Goal: Task Accomplishment & Management: Complete application form

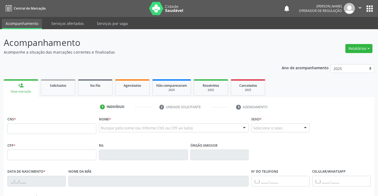
click at [61, 129] on input "text" at bounding box center [51, 128] width 89 height 11
type input "709 8070 8534 6591"
type input "1678975001"
type input "[DATE]"
type input "[PHONE_NUMBER]"
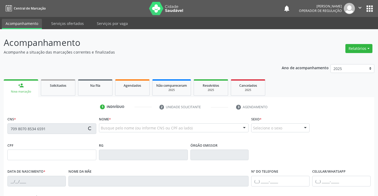
type input "[PHONE_NUMBER]"
type input "102.547.915-73"
type input "S/N"
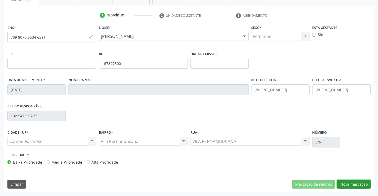
click at [354, 185] on button "Nova marcação" at bounding box center [353, 184] width 33 height 9
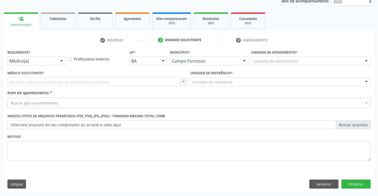
scroll to position [67, 0]
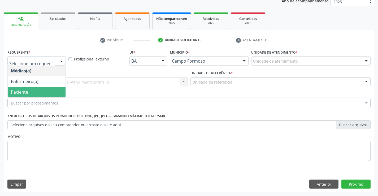
click at [27, 91] on span "Paciente" at bounding box center [19, 92] width 17 height 6
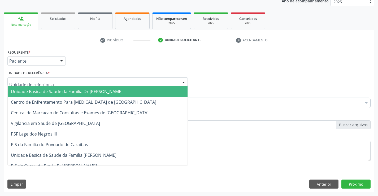
click at [37, 90] on span "Unidade Basica de Saude da Familia Dr [PERSON_NAME]" at bounding box center [67, 91] width 112 height 6
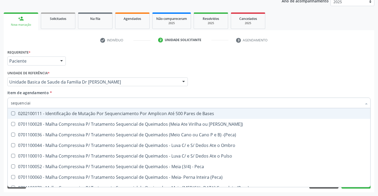
type input "sequenciais"
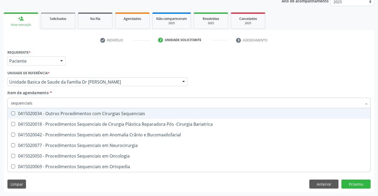
click at [69, 114] on div "0415020034 - Outros Procedimentos com Cirurgias Sequenciais" at bounding box center [189, 113] width 356 height 4
checkbox Sequenciais "true"
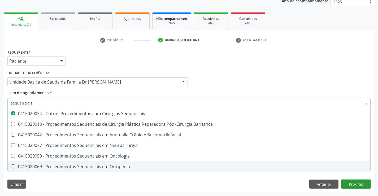
click at [354, 181] on div "Requerente * Paciente Médico(a) Enfermeiro(a) Paciente Nenhum resultado encontr…" at bounding box center [189, 120] width 370 height 144
checkbox Bariatrica "true"
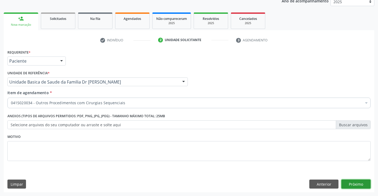
click at [354, 183] on button "Próximo" at bounding box center [355, 183] width 29 height 9
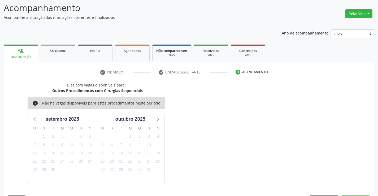
scroll to position [50, 0]
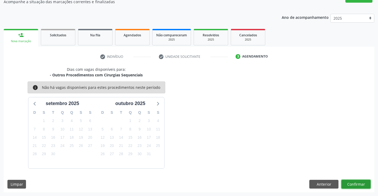
click at [354, 183] on button "Confirmar" at bounding box center [355, 184] width 29 height 9
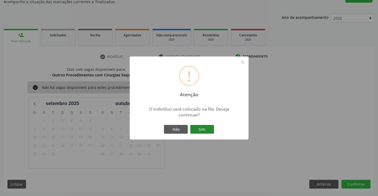
click at [201, 127] on button "Sim" at bounding box center [202, 129] width 24 height 9
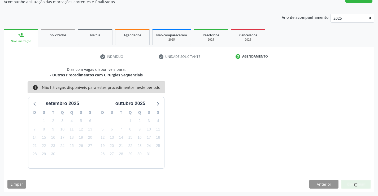
scroll to position [0, 0]
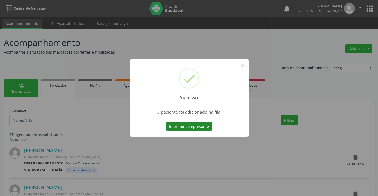
click at [198, 127] on button "Imprimir comprovante" at bounding box center [189, 126] width 46 height 9
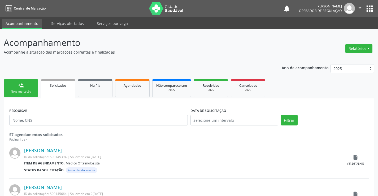
click at [23, 90] on div "Nova marcação" at bounding box center [21, 92] width 26 height 4
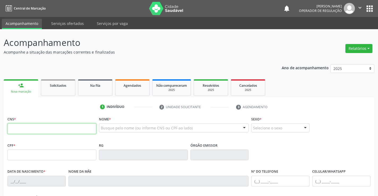
click at [32, 126] on input "text" at bounding box center [51, 128] width 89 height 11
click at [60, 130] on input "text" at bounding box center [51, 128] width 89 height 11
type input "703 0038 6599 4074"
type input "678829861"
type input "[DATE]"
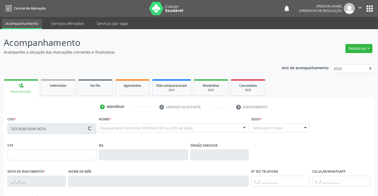
type input "[PHONE_NUMBER]"
type input "S/N"
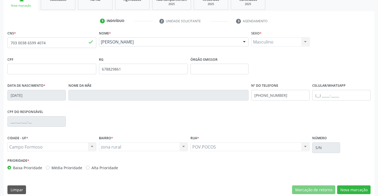
scroll to position [91, 0]
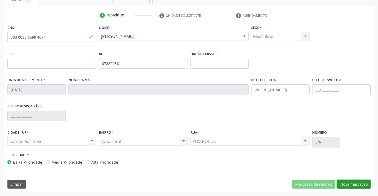
click at [352, 184] on button "Nova marcação" at bounding box center [353, 184] width 33 height 9
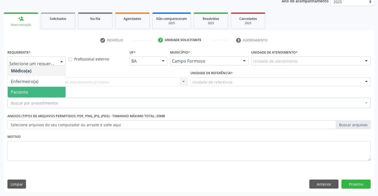
click at [23, 91] on span "Paciente" at bounding box center [19, 92] width 17 height 6
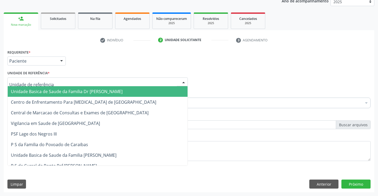
click at [51, 89] on span "Unidade Basica de Saude da Familia Dr [PERSON_NAME]" at bounding box center [67, 91] width 112 height 6
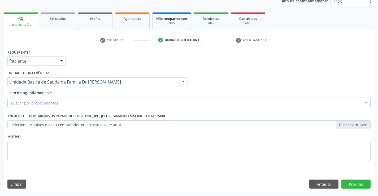
click at [59, 104] on div "Buscar por procedimentos" at bounding box center [188, 102] width 363 height 11
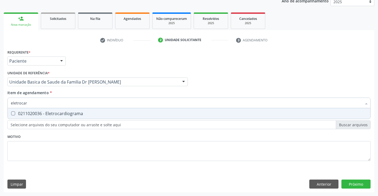
type input "eletrocard"
click at [63, 110] on span "0211020036 - Eletrocardiograma" at bounding box center [189, 113] width 362 height 11
checkbox Eletrocardiograma "true"
click at [353, 182] on div "Requerente * Paciente Médico(a) Enfermeiro(a) Paciente Nenhum resultado encontr…" at bounding box center [189, 120] width 370 height 144
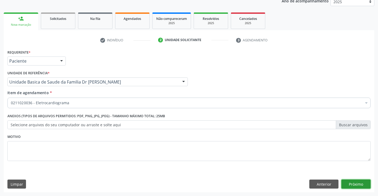
click at [353, 182] on button "Próximo" at bounding box center [355, 183] width 29 height 9
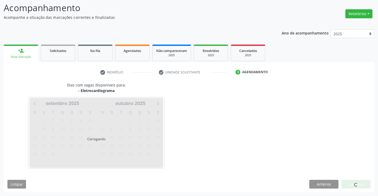
scroll to position [50, 0]
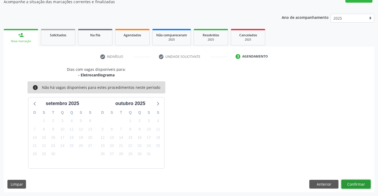
click at [353, 182] on button "Confirmar" at bounding box center [355, 184] width 29 height 9
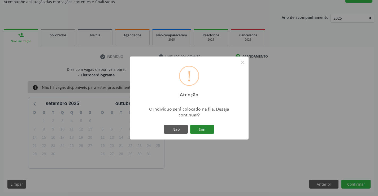
click at [205, 129] on button "Sim" at bounding box center [202, 129] width 24 height 9
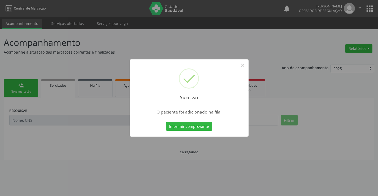
scroll to position [0, 0]
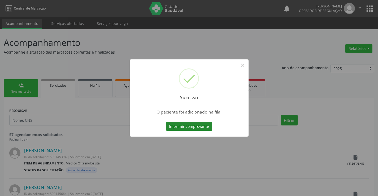
click at [197, 123] on button "Imprimir comprovante" at bounding box center [189, 126] width 46 height 9
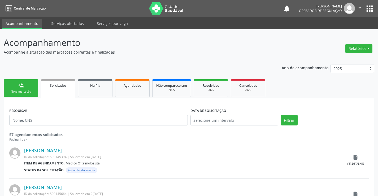
click at [21, 86] on div "person_add" at bounding box center [21, 85] width 6 height 6
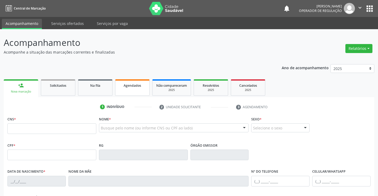
click at [130, 83] on div "Agendados" at bounding box center [132, 85] width 26 height 6
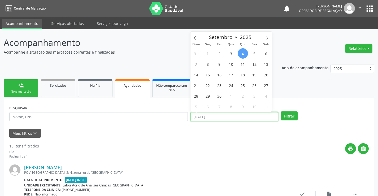
drag, startPoint x: 217, startPoint y: 116, endPoint x: 175, endPoint y: 118, distance: 41.9
click at [175, 118] on div "PESQUISAR DATA DE ATENDIMENTO [DATE] Filtrar" at bounding box center [189, 114] width 362 height 21
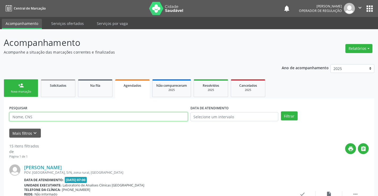
click at [51, 116] on input "text" at bounding box center [98, 116] width 178 height 9
type input "706201007715067"
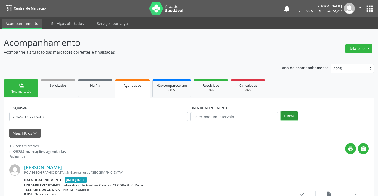
click at [287, 113] on button "Filtrar" at bounding box center [289, 115] width 17 height 9
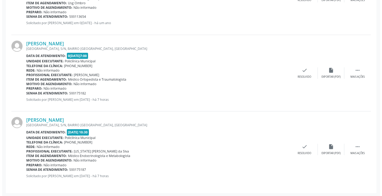
scroll to position [277, 0]
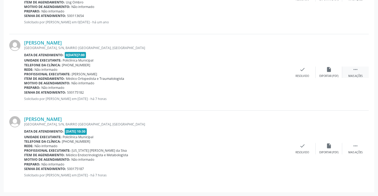
click at [355, 68] on icon "" at bounding box center [355, 69] width 6 height 6
click at [273, 70] on icon "cancel" at bounding box center [276, 69] width 6 height 6
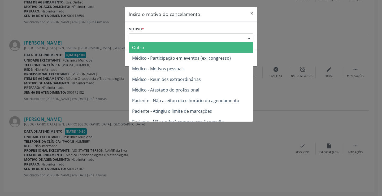
click at [170, 36] on div "Escolha o motivo" at bounding box center [190, 37] width 125 height 9
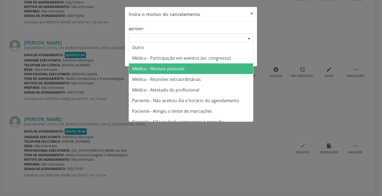
click at [173, 68] on span "Médico - Motivos pessoais" at bounding box center [158, 69] width 52 height 6
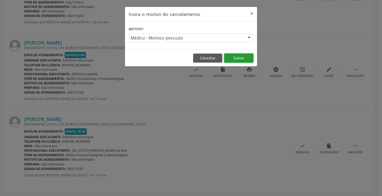
click at [242, 57] on button "Salvar" at bounding box center [238, 58] width 29 height 9
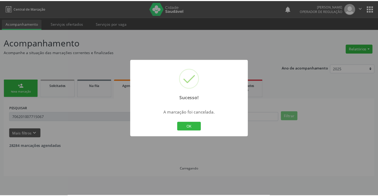
scroll to position [0, 0]
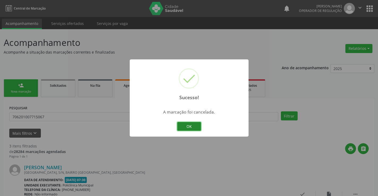
click at [188, 126] on button "OK" at bounding box center [189, 126] width 24 height 9
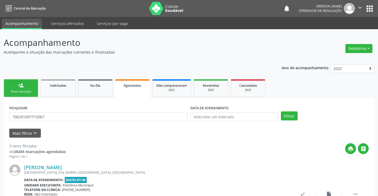
click at [26, 93] on div "Nova marcação" at bounding box center [21, 92] width 26 height 4
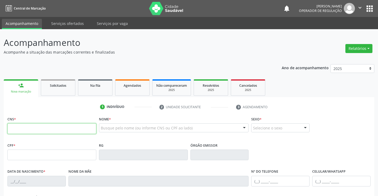
click at [35, 129] on input "text" at bounding box center [51, 128] width 89 height 11
type input "709 6066 3247 1474"
type input "0305162187"
type input "[DATE]"
type input "[PHONE_NUMBER]"
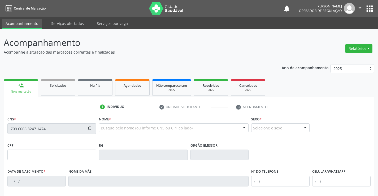
type input "[PHONE_NUMBER]"
type input "978.570.685-00"
type input "268"
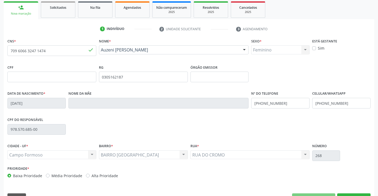
scroll to position [91, 0]
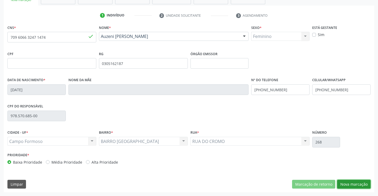
click at [346, 180] on button "Nova marcação" at bounding box center [353, 184] width 33 height 9
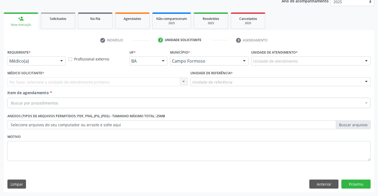
scroll to position [67, 0]
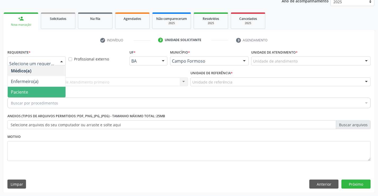
click at [33, 90] on span "Paciente" at bounding box center [37, 92] width 58 height 11
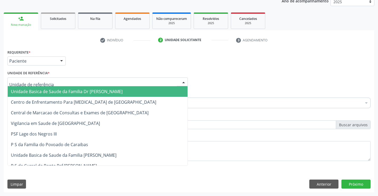
click at [48, 91] on span "Unidade Basica de Saude da Familia Dr [PERSON_NAME]" at bounding box center [67, 91] width 112 height 6
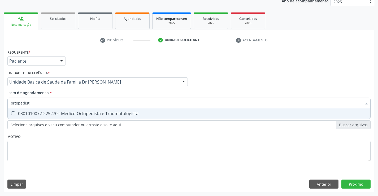
type input "ortopedista"
click at [79, 116] on div "0301010072-225270 - Médico Ortopedista e Traumatologista" at bounding box center [189, 113] width 356 height 4
checkbox Traumatologista "true"
click at [355, 179] on div "Requerente * Paciente Médico(a) Enfermeiro(a) Paciente Nenhum resultado encontr…" at bounding box center [189, 120] width 370 height 144
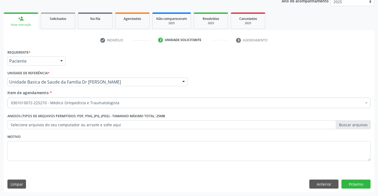
click at [355, 181] on div "Requerente * Paciente Médico(a) Enfermeiro(a) Paciente Nenhum resultado encontr…" at bounding box center [189, 120] width 370 height 144
click at [355, 182] on button "Próximo" at bounding box center [355, 183] width 29 height 9
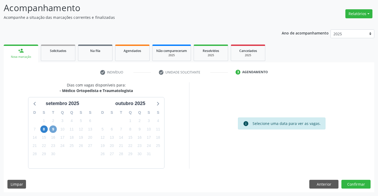
click at [53, 128] on span "9" at bounding box center [52, 128] width 7 height 7
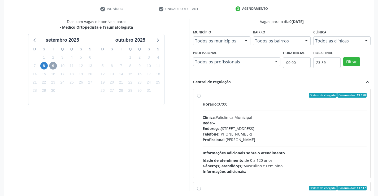
scroll to position [121, 0]
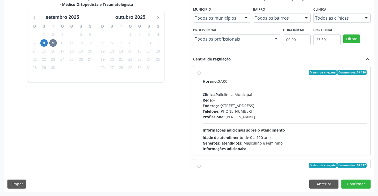
click at [246, 78] on label "Ordem de chegada Consumidos: 19 / 20 Horário: 07:00 Clínica: Policlínica Munici…" at bounding box center [284, 110] width 164 height 81
click at [201, 75] on input "Ordem de chegada Consumidos: 19 / 20 Horário: 07:00 Clínica: Policlínica Munici…" at bounding box center [199, 72] width 4 height 5
radio input "true"
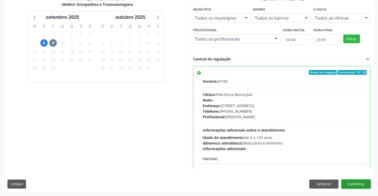
click at [354, 182] on button "Confirmar" at bounding box center [355, 183] width 29 height 9
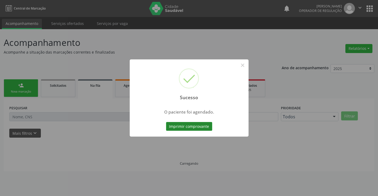
scroll to position [0, 0]
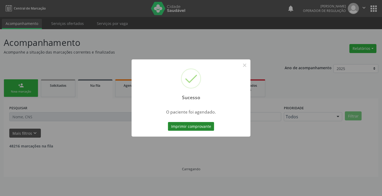
click at [188, 126] on button "Imprimir comprovante" at bounding box center [191, 126] width 46 height 9
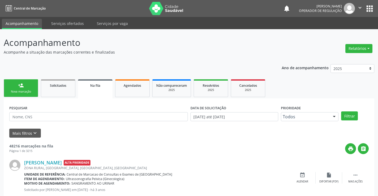
click at [26, 87] on link "person_add Nova marcação" at bounding box center [21, 88] width 34 height 18
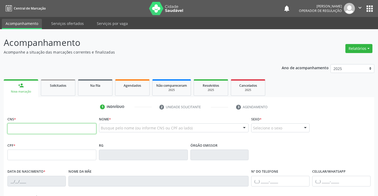
click at [36, 131] on input "text" at bounding box center [51, 128] width 89 height 11
click at [99, 84] on span "Na fila" at bounding box center [95, 85] width 10 height 5
select select "8"
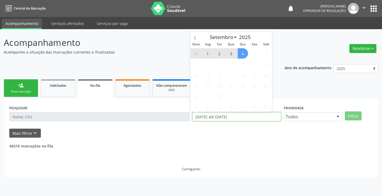
drag, startPoint x: 246, startPoint y: 115, endPoint x: 170, endPoint y: 122, distance: 76.1
click at [170, 122] on div "PESQUISAR DATA DE SOLICITAÇÃO [DATE] até [DATE] Prioridade Todos Todos Baixa Pr…" at bounding box center [191, 114] width 366 height 21
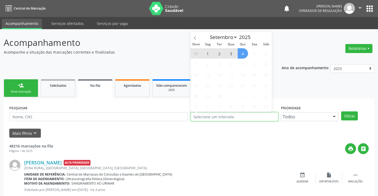
type input "2023"
select select "0"
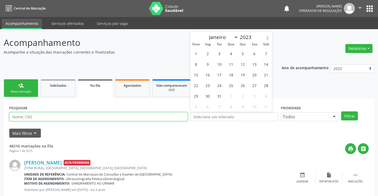
click at [56, 118] on input "text" at bounding box center [98, 116] width 178 height 9
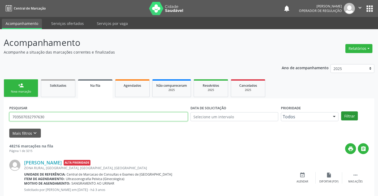
type input "703507032797630"
click at [348, 115] on button "Filtrar" at bounding box center [349, 115] width 17 height 9
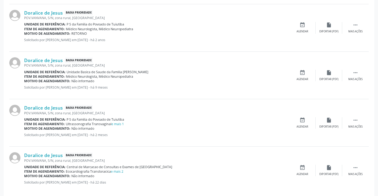
scroll to position [352, 0]
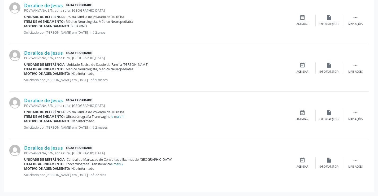
click at [118, 165] on link "e mais 2" at bounding box center [117, 164] width 12 height 5
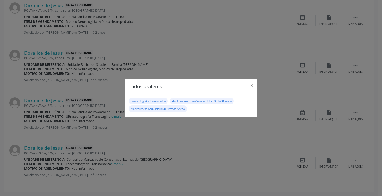
click at [206, 149] on div "Todos os items × Ecocardiografia Transtoracica Monitoramento Pelo Sistema Holte…" at bounding box center [191, 98] width 382 height 196
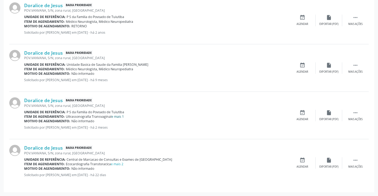
click at [120, 117] on link "e mais 1" at bounding box center [117, 116] width 12 height 5
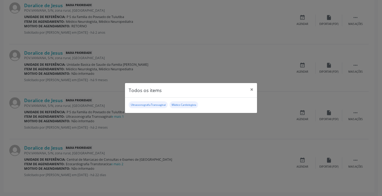
click at [41, 183] on div "Todos os items × Ultrassonografia Transvaginal Médico Cardiologista" at bounding box center [191, 98] width 382 height 196
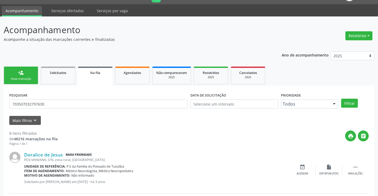
scroll to position [0, 0]
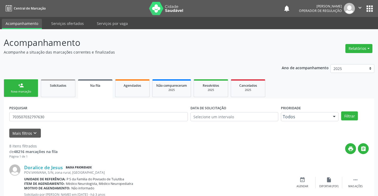
click at [22, 86] on div "person_add" at bounding box center [21, 85] width 6 height 6
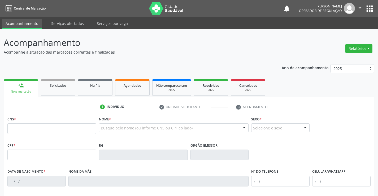
click at [357, 5] on button "" at bounding box center [359, 8] width 10 height 11
click at [347, 32] on link "Sair" at bounding box center [346, 32] width 37 height 7
